Goal: Task Accomplishment & Management: Manage account settings

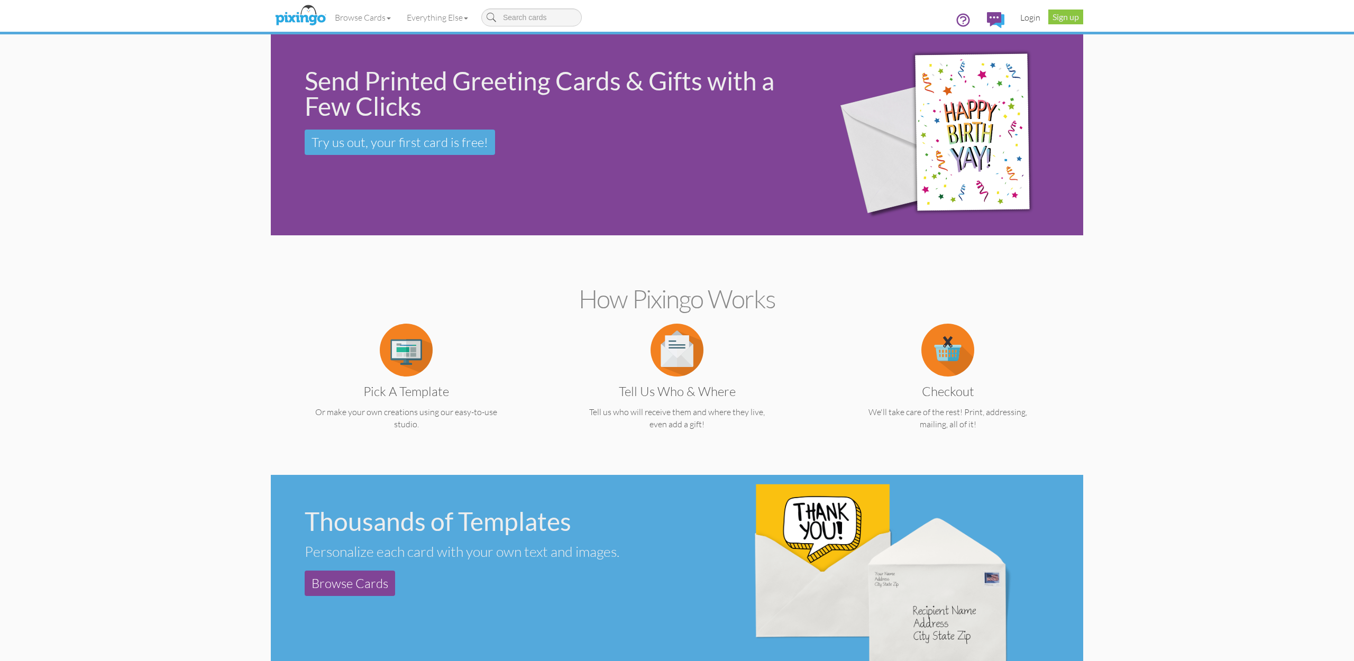
click at [1031, 19] on link "Login" at bounding box center [1031, 17] width 36 height 26
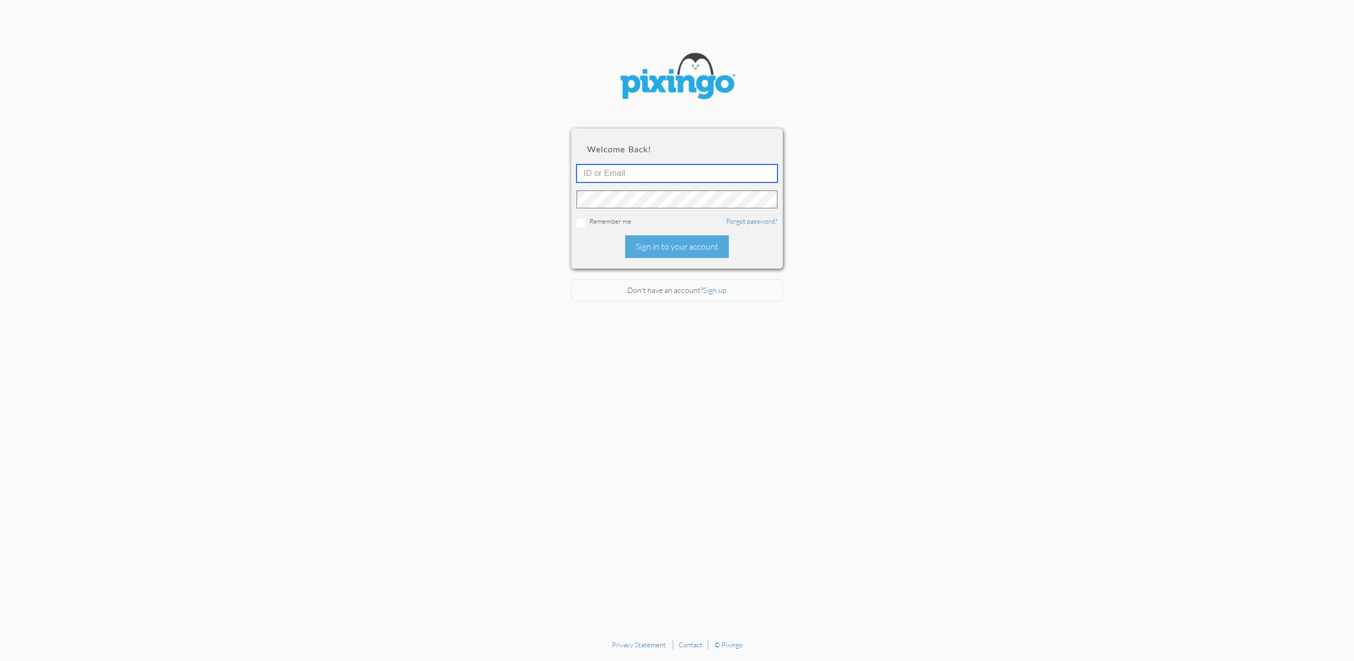
type input "accounting@reeut.com"
click at [679, 242] on div "Sign in to your account" at bounding box center [677, 246] width 104 height 23
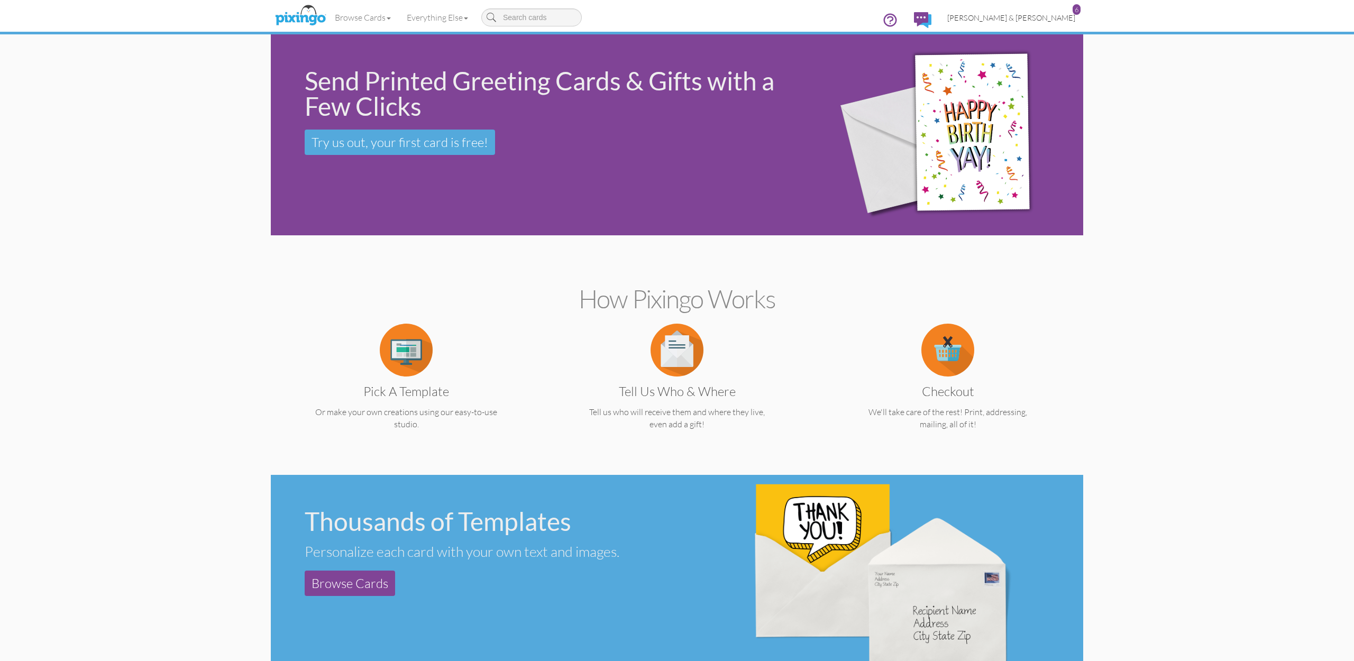
click at [1024, 23] on link "Cheree & Jay Deher 6" at bounding box center [1012, 17] width 144 height 27
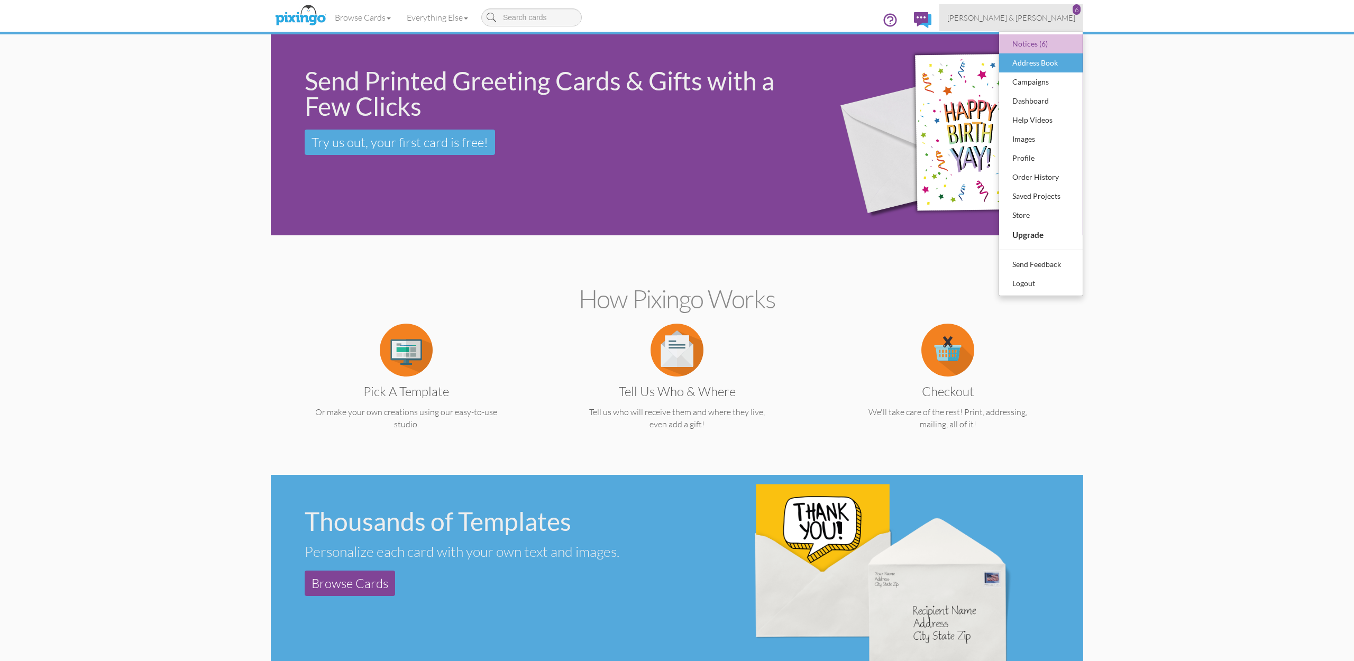
click at [1029, 62] on div "Address Book" at bounding box center [1041, 63] width 62 height 16
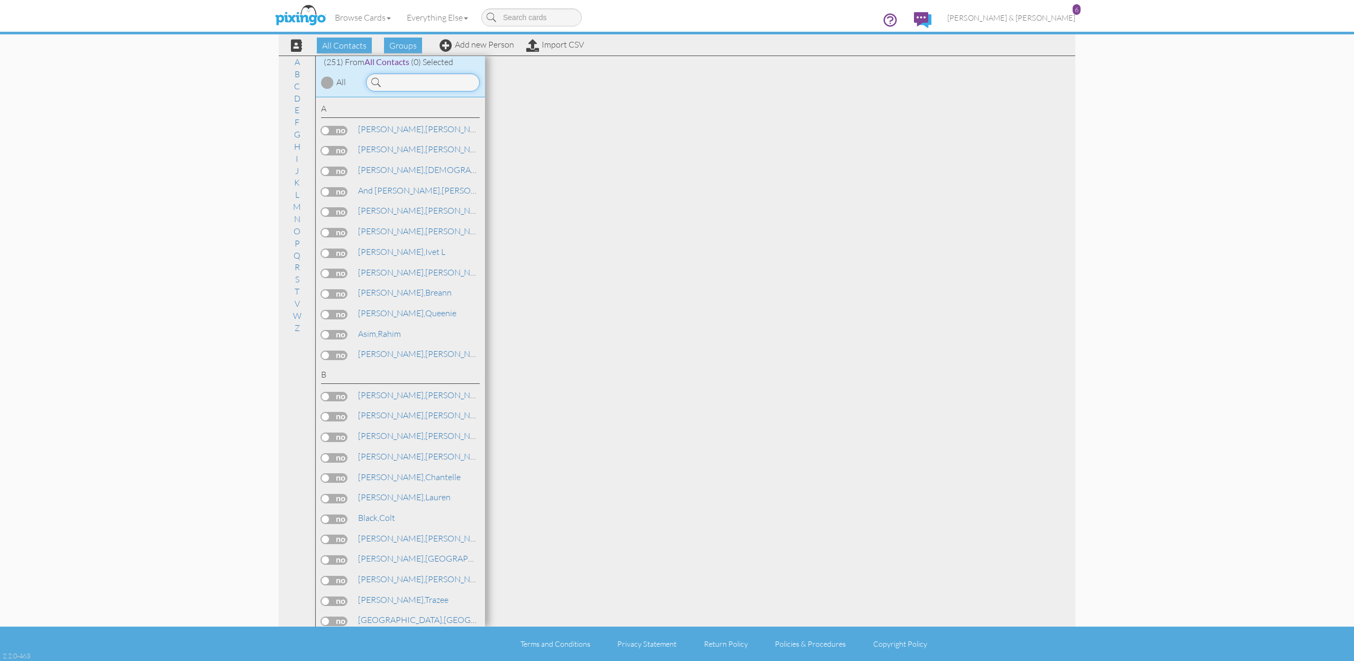
click at [418, 85] on input at bounding box center [423, 83] width 114 height 18
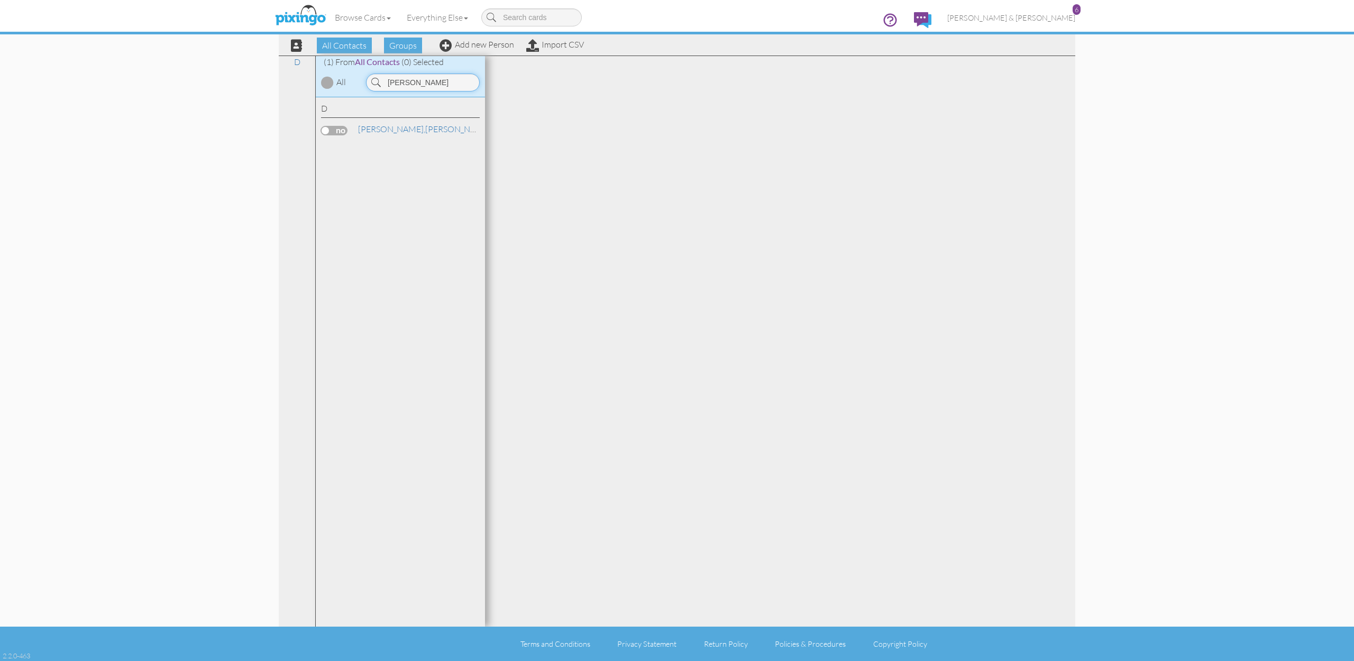
type input "Viviana"
drag, startPoint x: 342, startPoint y: 139, endPoint x: 375, endPoint y: 131, distance: 34.3
click at [375, 131] on span "Diaz," at bounding box center [391, 129] width 67 height 11
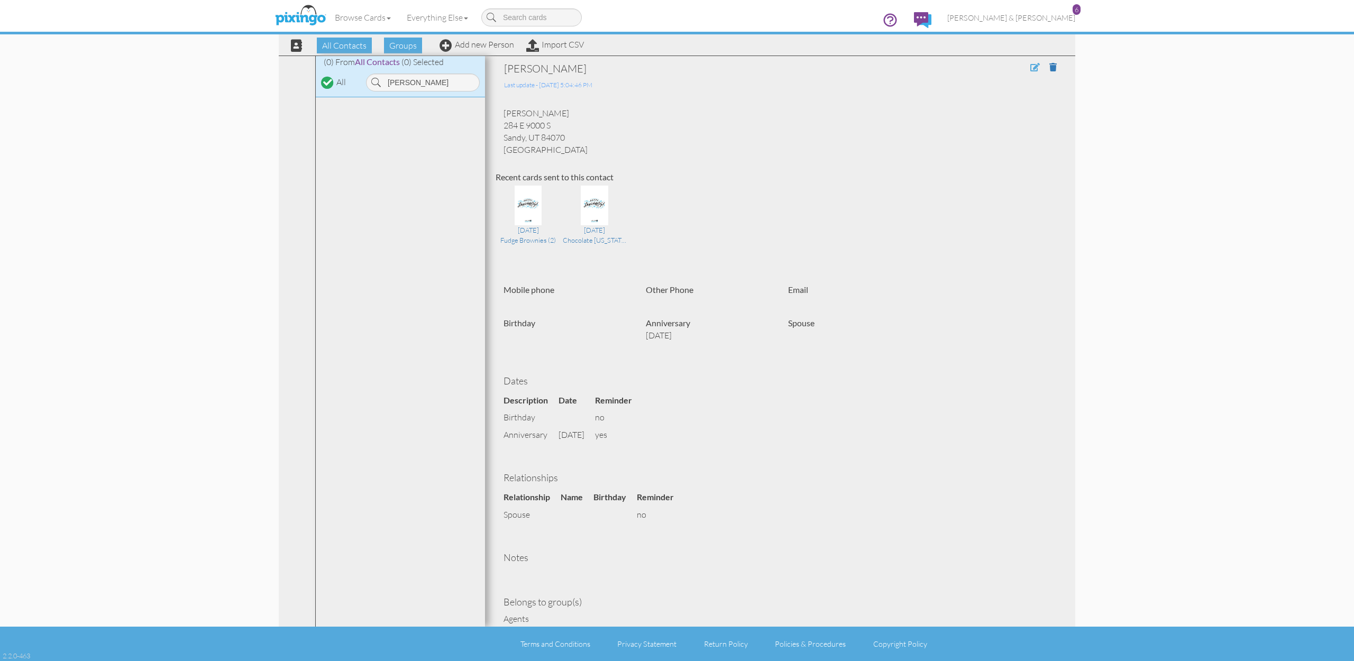
click at [1034, 67] on span at bounding box center [1036, 67] width 10 height 8
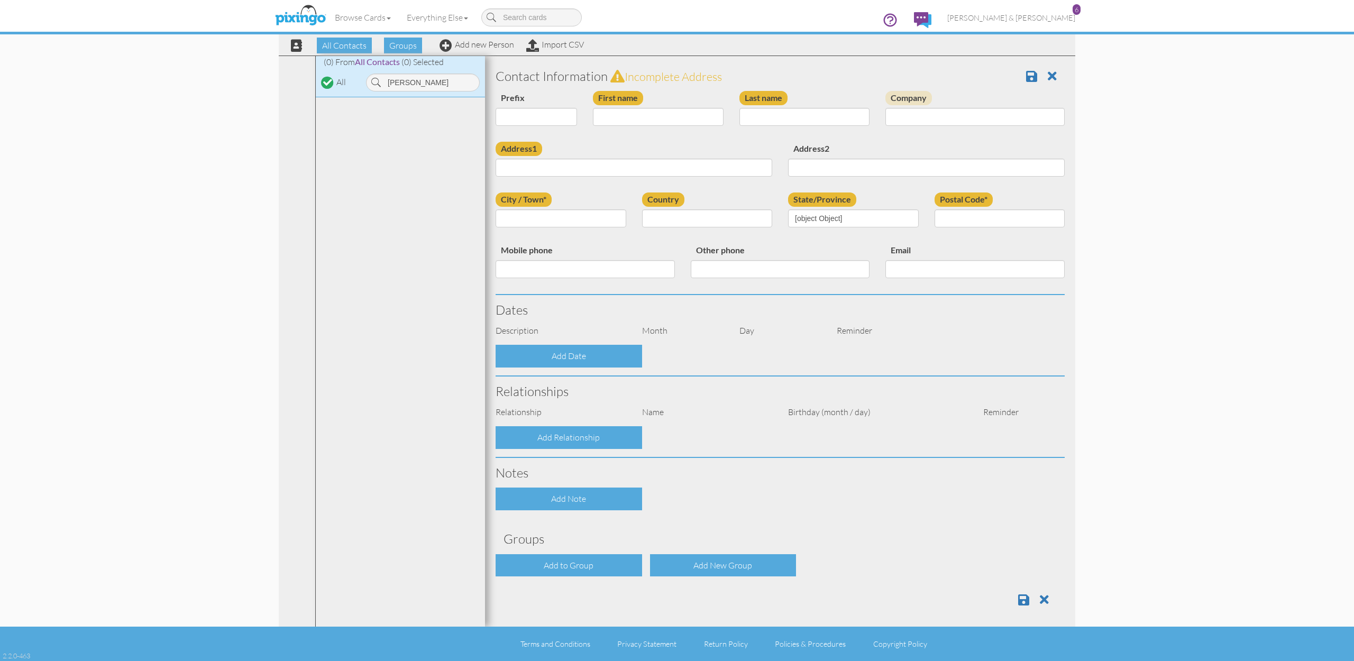
type input "[PERSON_NAME]"
type input "Diaz"
type input "284 E 9000 S"
type input "Sandy"
type input "84070"
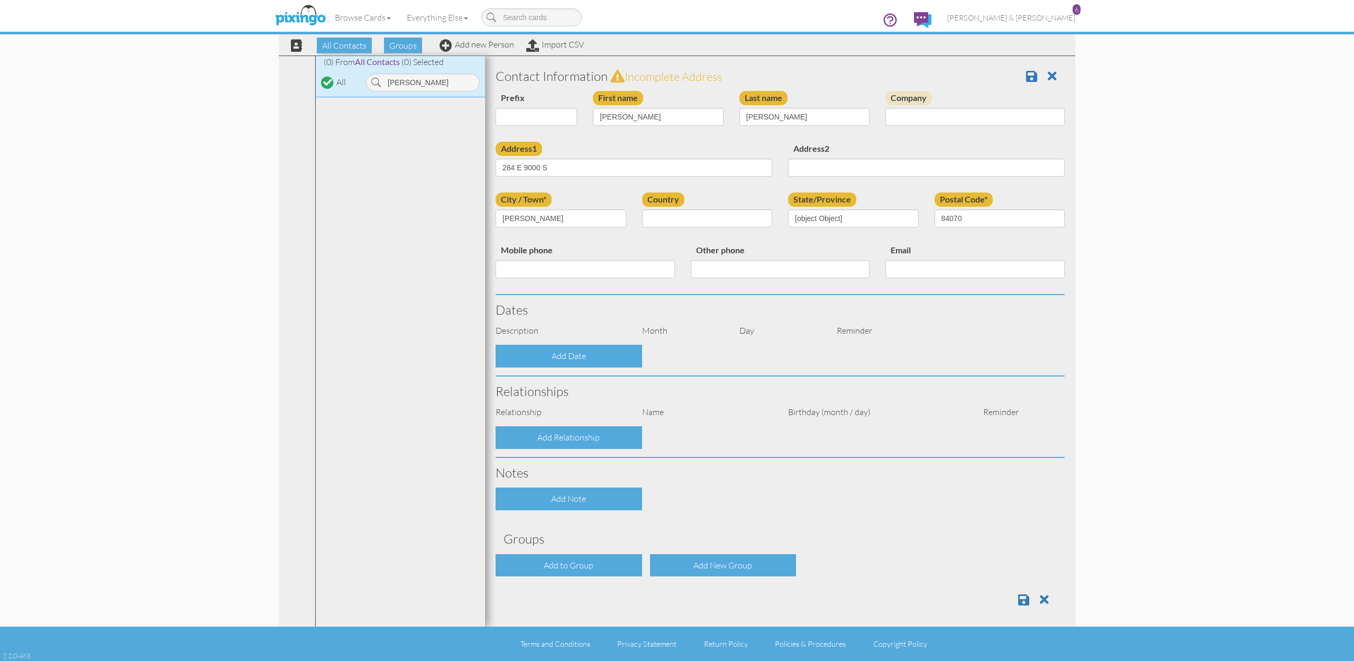
select select "object:1576"
select select "object:1821"
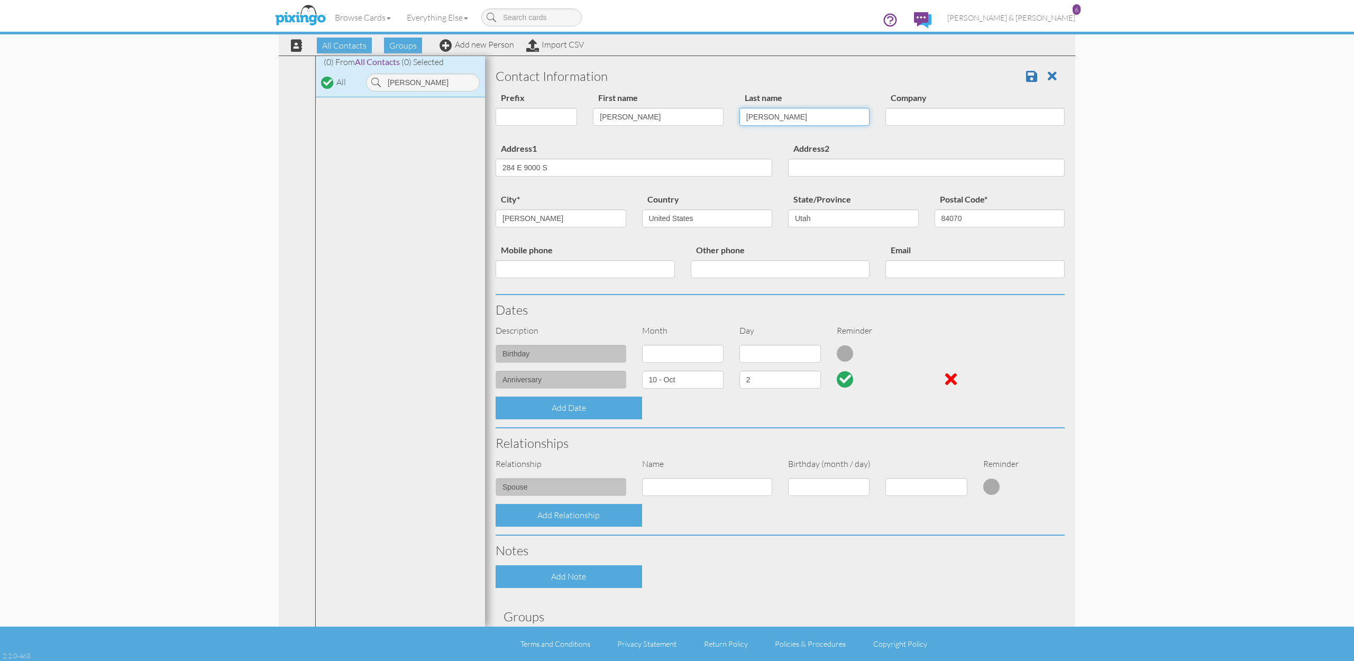
click at [780, 122] on input "Diaz" at bounding box center [805, 117] width 131 height 18
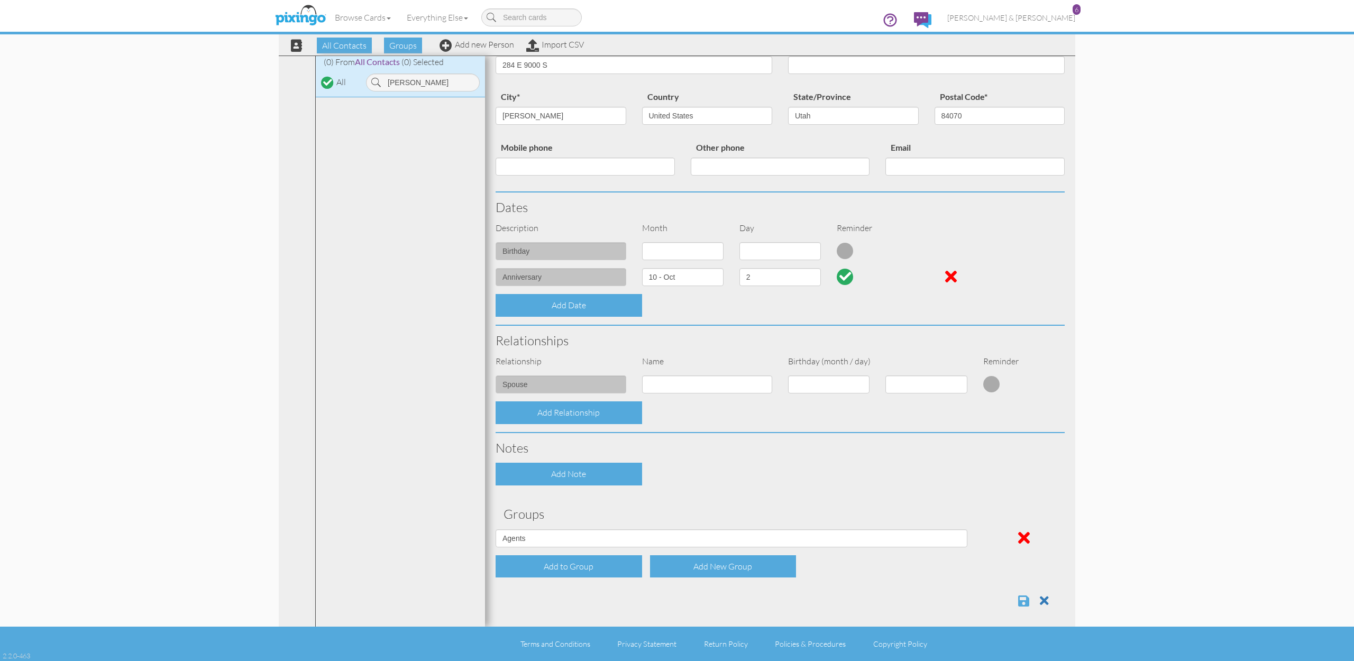
scroll to position [102, 0]
type input "Franco"
click at [1023, 596] on span at bounding box center [1023, 601] width 11 height 13
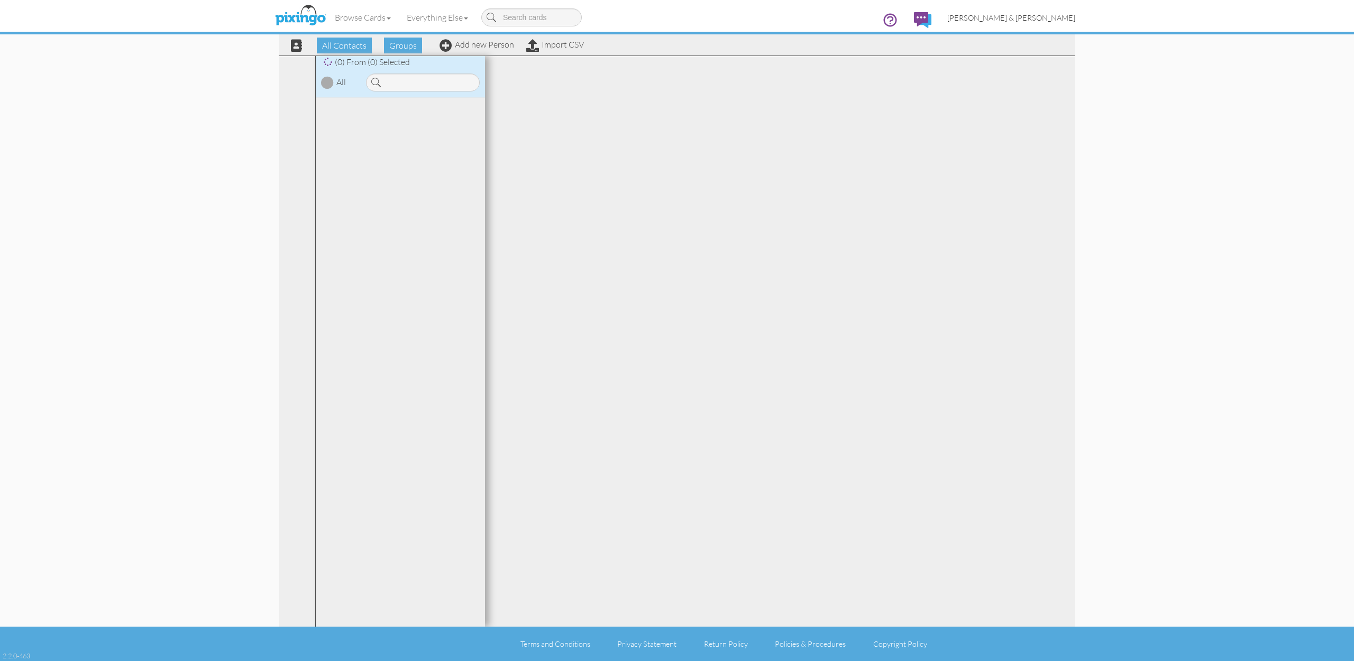
click at [1051, 17] on span "[PERSON_NAME] & [PERSON_NAME]" at bounding box center [1012, 17] width 128 height 9
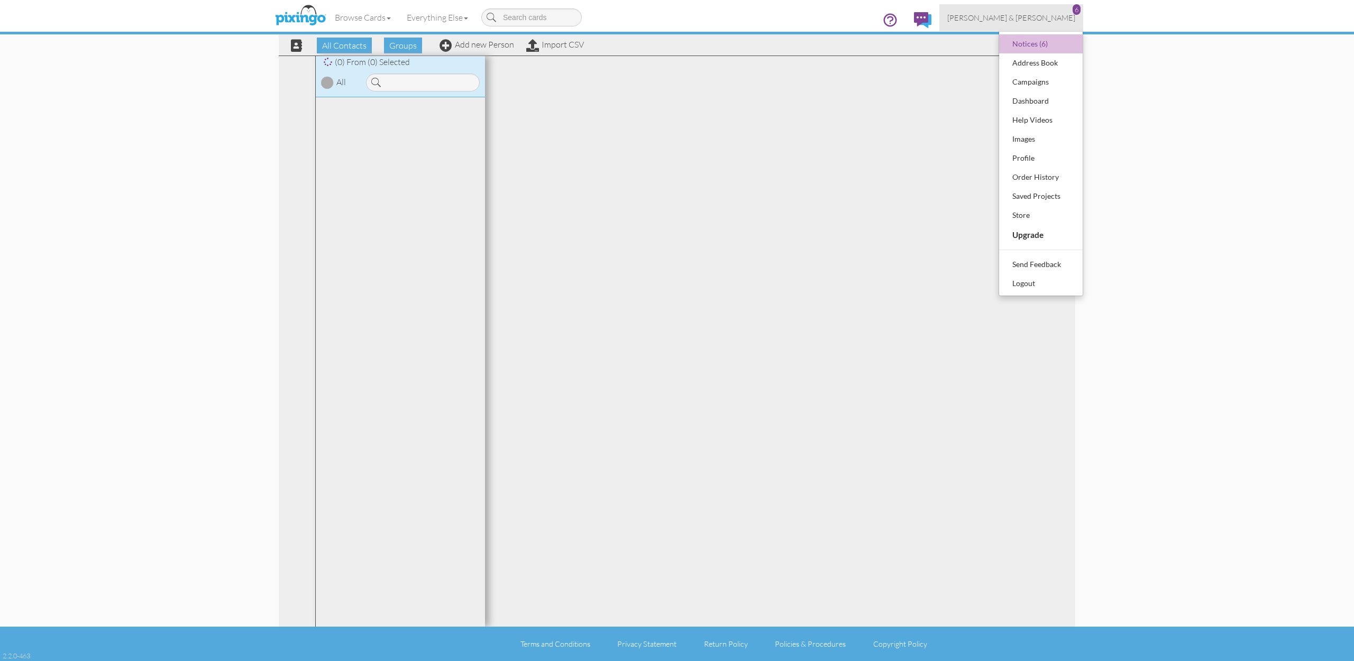
click at [1035, 277] on div "Logout" at bounding box center [1041, 284] width 62 height 16
